Goal: Find specific page/section: Find specific page/section

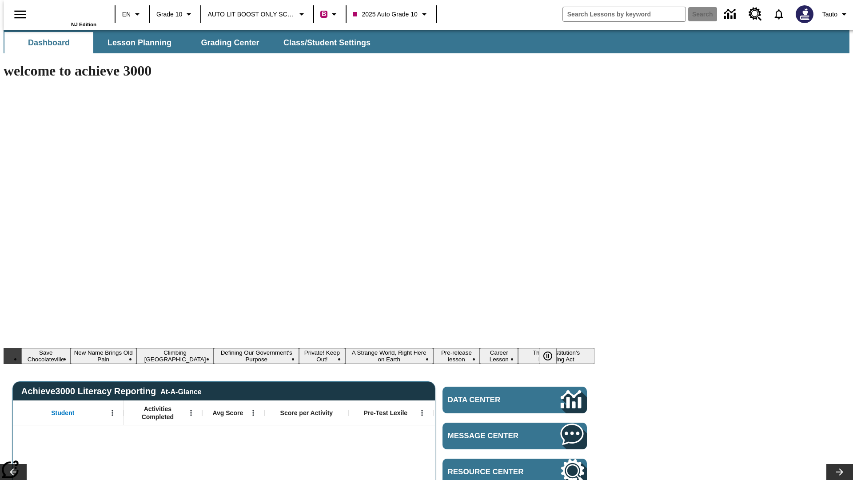
type input "-1"
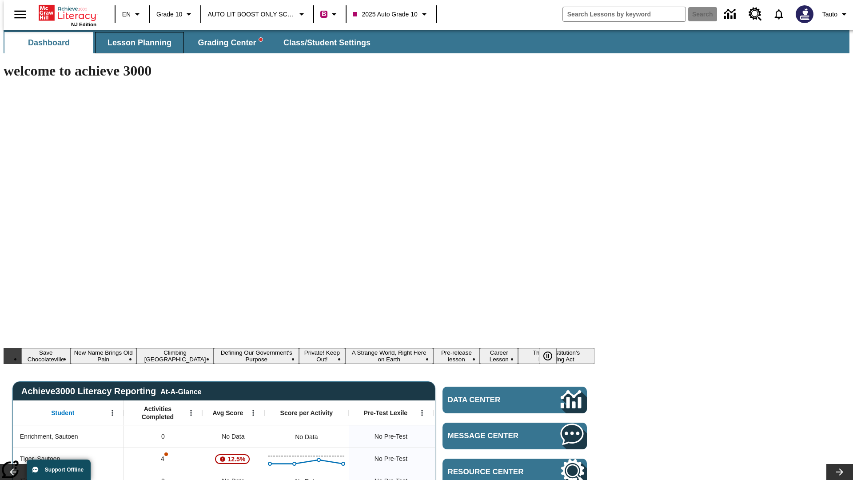
click at [136, 43] on span "Lesson Planning" at bounding box center [139, 43] width 64 height 10
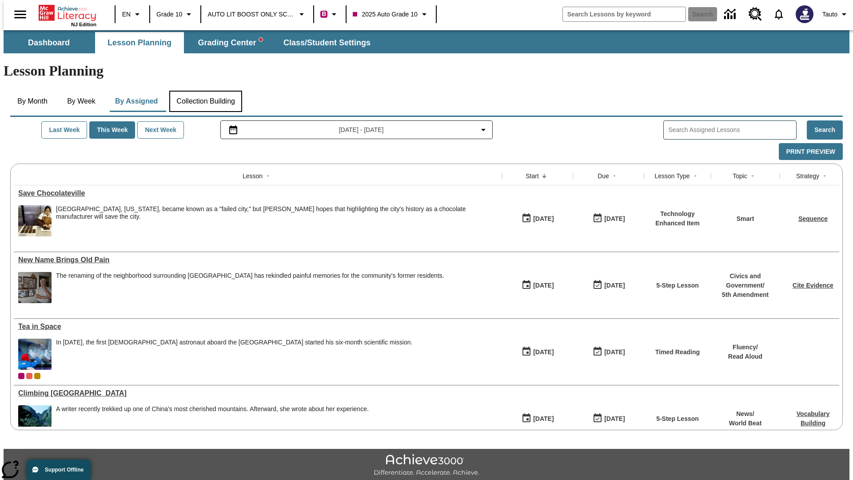
click at [205, 91] on button "Collection Building" at bounding box center [205, 101] width 73 height 21
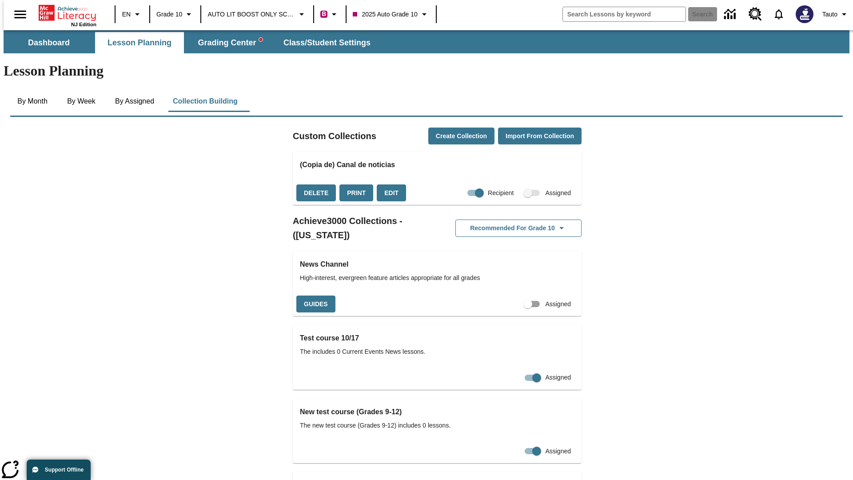
click at [512, 295] on input "Assigned" at bounding box center [527, 303] width 51 height 17
checkbox input "true"
